Goal: Check status: Check status

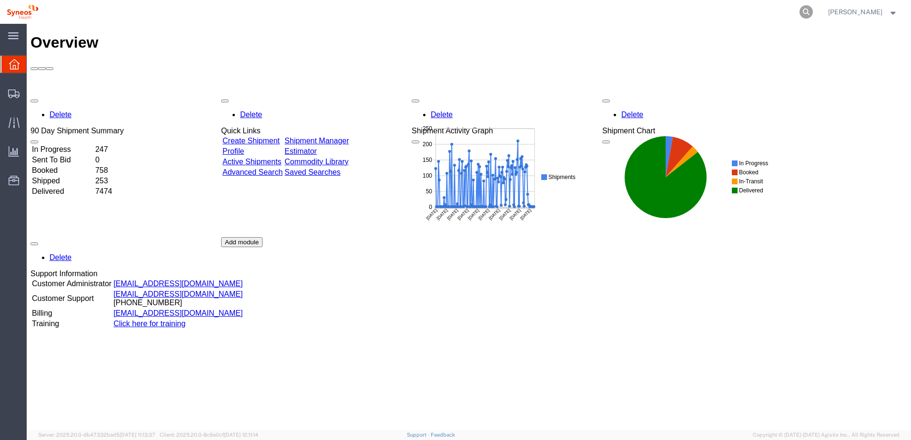
click at [813, 10] on icon at bounding box center [806, 11] width 13 height 13
click at [715, 13] on input "search" at bounding box center [655, 11] width 290 height 23
paste input "57007679"
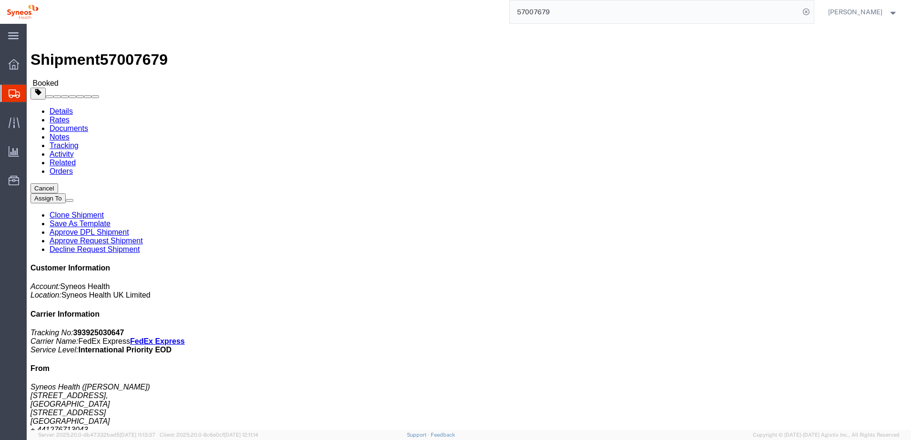
click h4 "Routing & Vehicle Information"
click link "Notes"
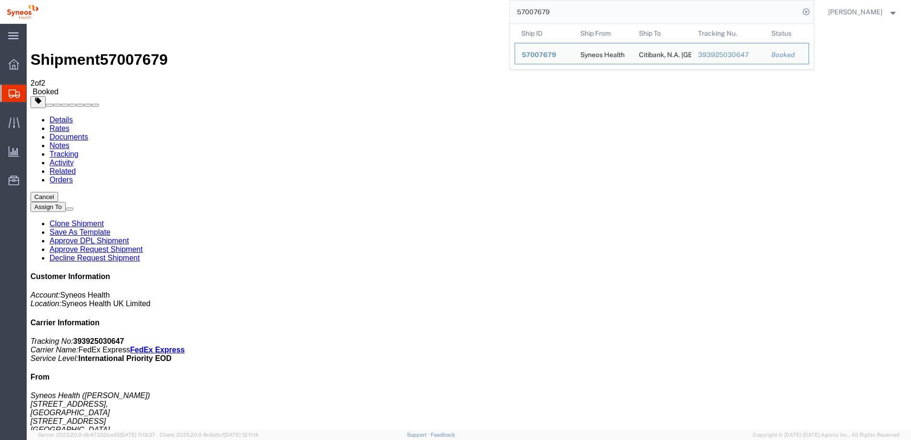
drag, startPoint x: 590, startPoint y: 17, endPoint x: 518, endPoint y: 6, distance: 72.7
click at [518, 6] on div "57007679 Ship ID Ship From Ship To Tracking Nu. Status Ship ID 57007679 Ship Fr…" at bounding box center [429, 12] width 769 height 24
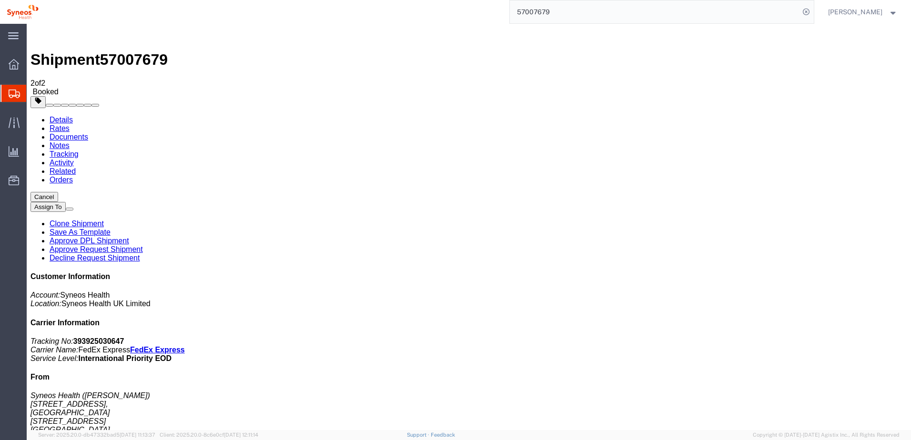
paste input "34223"
type input "57034223"
